Goal: Task Accomplishment & Management: Manage account settings

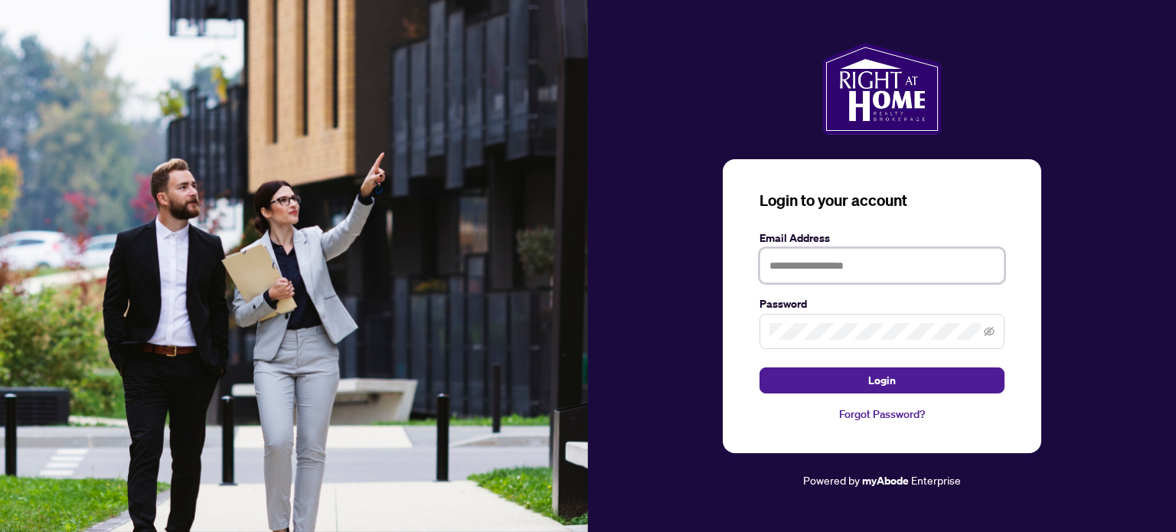
click at [849, 270] on input "text" at bounding box center [882, 265] width 245 height 35
type input "**********"
click at [844, 316] on span at bounding box center [882, 331] width 245 height 35
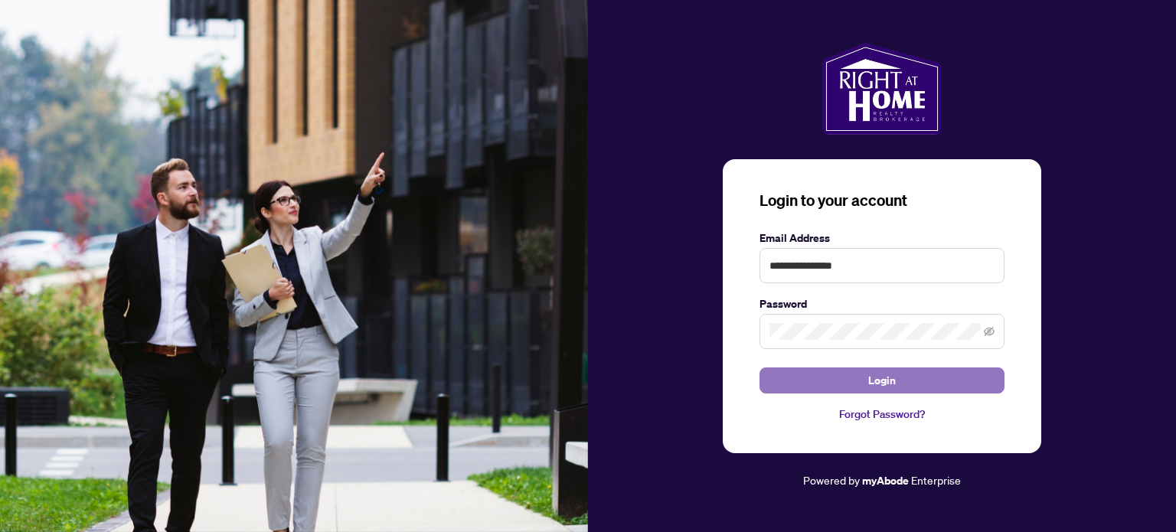
click at [871, 377] on span "Login" at bounding box center [882, 380] width 28 height 25
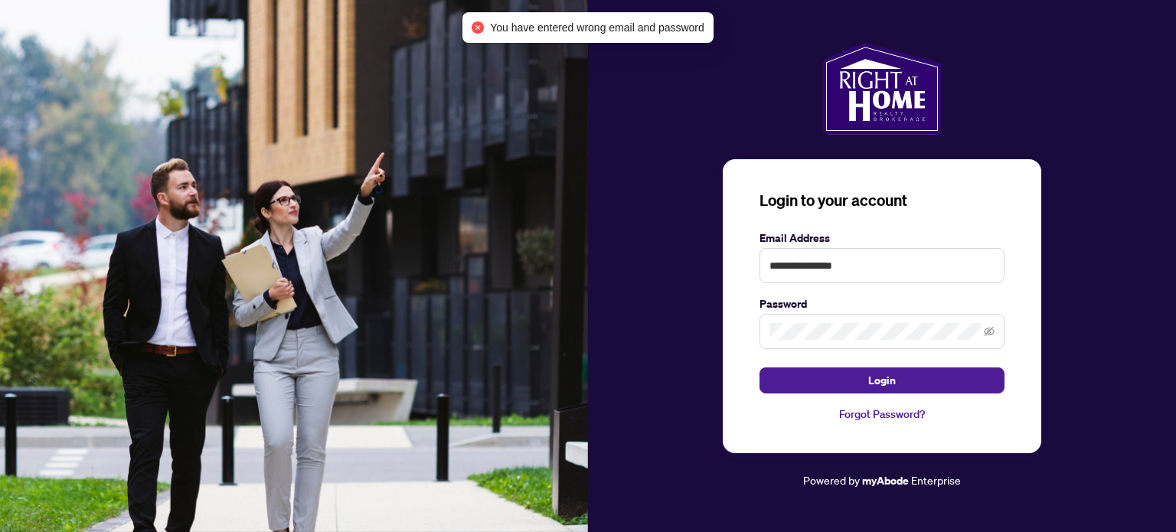
click at [867, 319] on span at bounding box center [882, 331] width 245 height 35
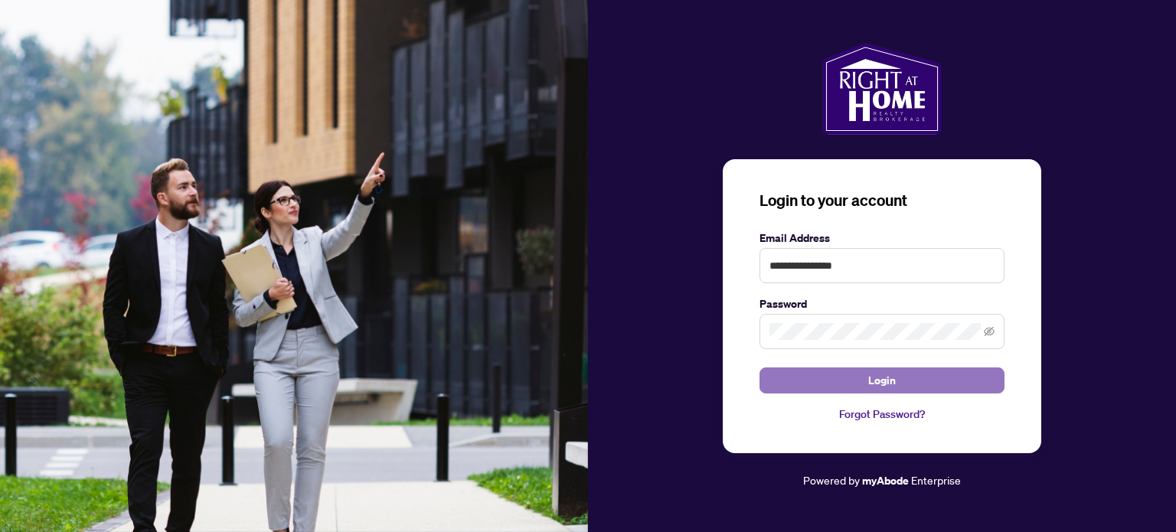
click at [868, 375] on button "Login" at bounding box center [882, 381] width 245 height 26
click at [893, 388] on span "Login" at bounding box center [882, 380] width 28 height 25
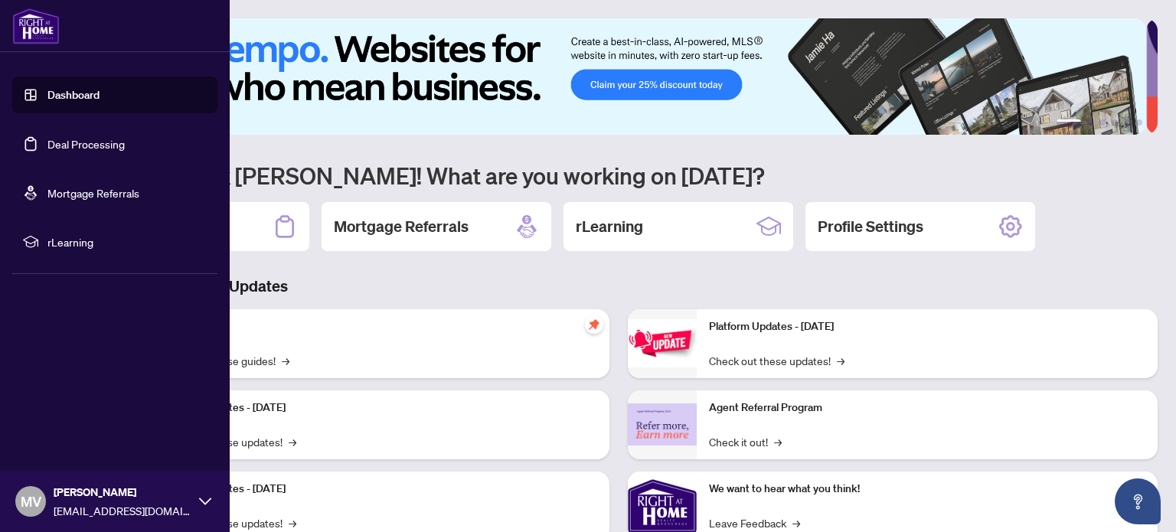
click at [141, 502] on div "[PERSON_NAME] [EMAIL_ADDRESS][DOMAIN_NAME]" at bounding box center [123, 501] width 138 height 35
click at [85, 407] on button "Logout" at bounding box center [114, 410] width 205 height 26
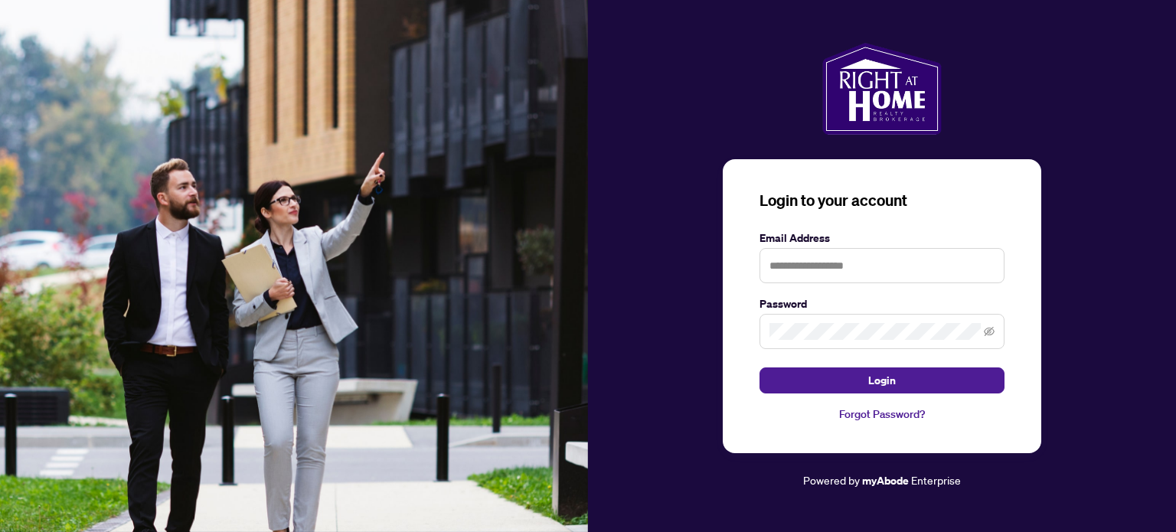
click at [64, 410] on img at bounding box center [294, 266] width 588 height 532
